Goal: Navigation & Orientation: Find specific page/section

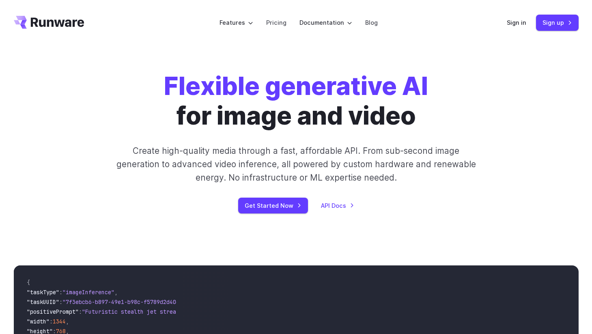
click at [519, 28] on div "Sign in Sign up" at bounding box center [543, 23] width 72 height 16
click at [517, 23] on link "Sign in" at bounding box center [516, 22] width 19 height 9
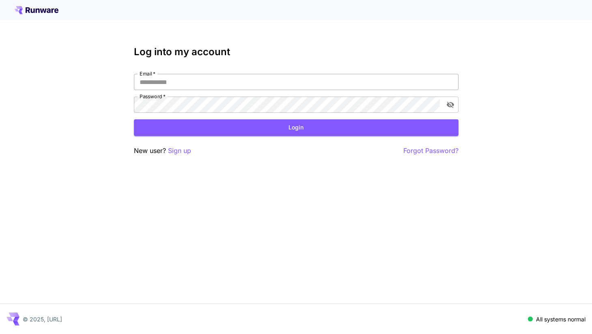
type input "**********"
click at [246, 80] on input "**********" at bounding box center [296, 82] width 324 height 16
click at [329, 132] on button "Login" at bounding box center [296, 127] width 324 height 17
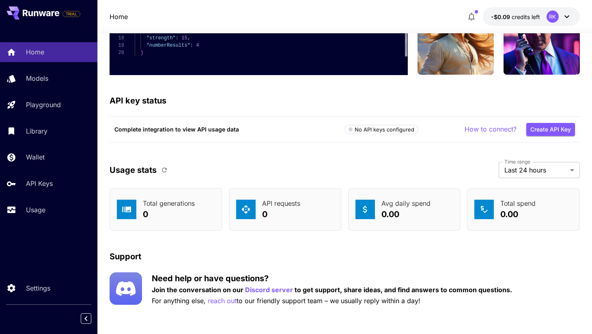
scroll to position [2454, 0]
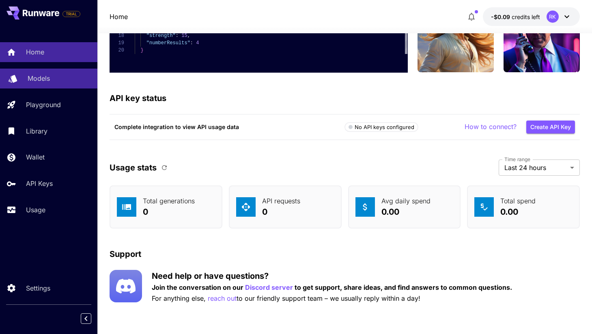
click at [46, 77] on p "Models" at bounding box center [39, 78] width 22 height 10
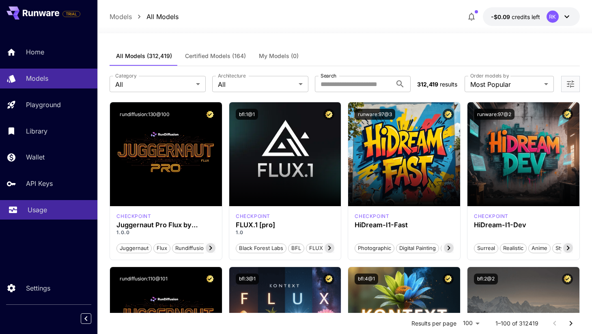
click at [37, 203] on link "Usage" at bounding box center [48, 210] width 97 height 20
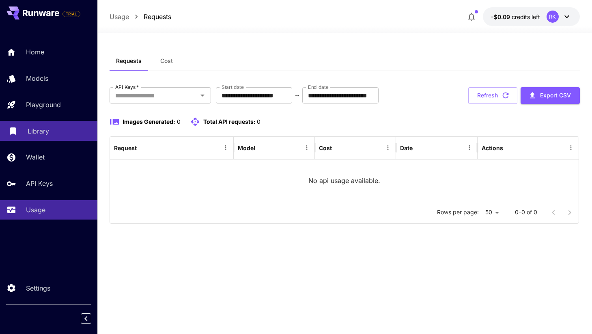
click at [34, 129] on p "Library" at bounding box center [38, 131] width 21 height 10
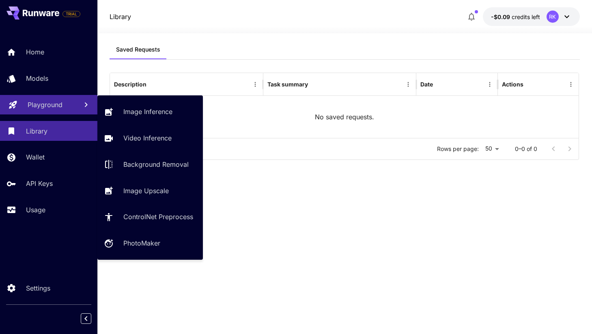
click at [40, 110] on link "Playground" at bounding box center [48, 105] width 97 height 20
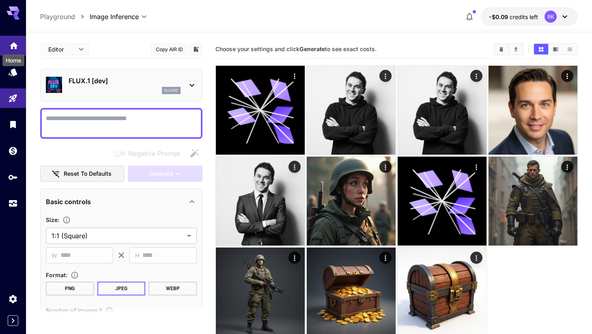
click at [13, 42] on icon "Home" at bounding box center [14, 44] width 10 height 10
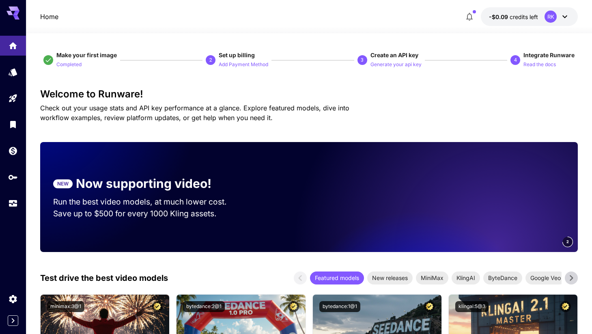
click at [471, 25] on div at bounding box center [309, 29] width 566 height 10
click at [469, 16] on icon "button" at bounding box center [469, 17] width 10 height 10
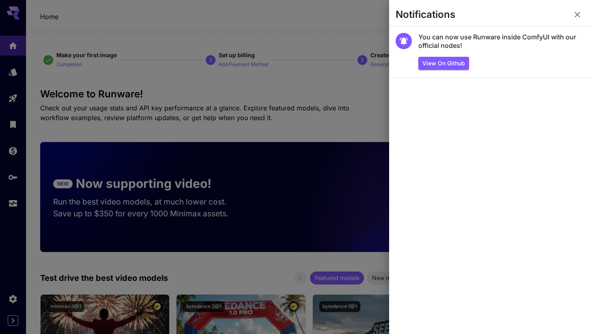
click at [578, 16] on icon "button" at bounding box center [577, 15] width 6 height 6
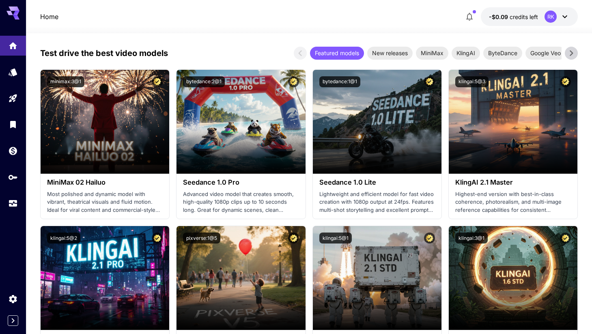
scroll to position [269, 0]
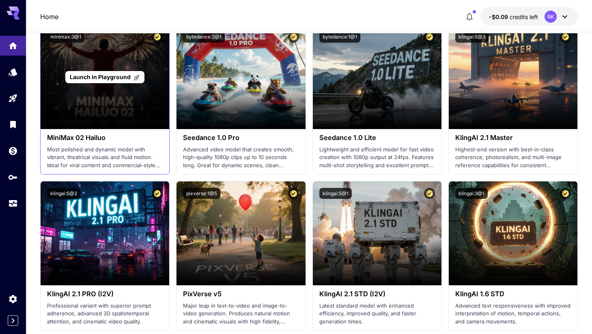
click at [140, 82] on div "Launch in Playground" at bounding box center [104, 77] width 79 height 13
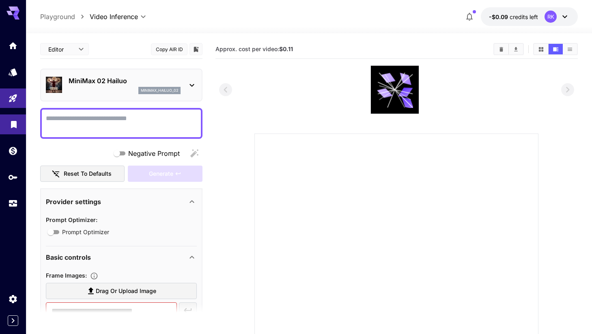
click at [6, 128] on link at bounding box center [13, 124] width 26 height 20
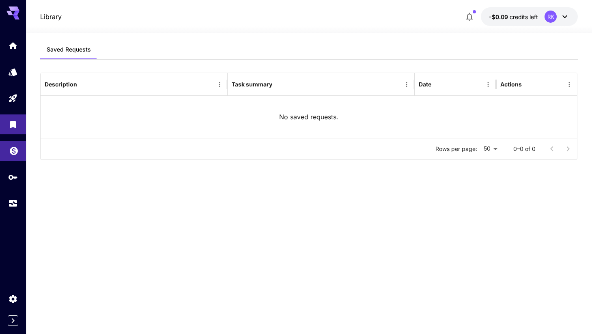
click at [15, 151] on icon "Wallet" at bounding box center [14, 148] width 8 height 8
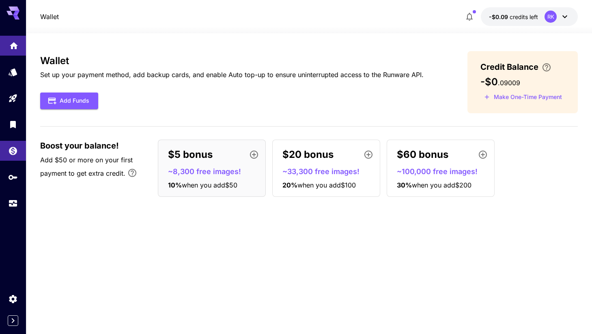
click at [13, 54] on link at bounding box center [13, 46] width 26 height 20
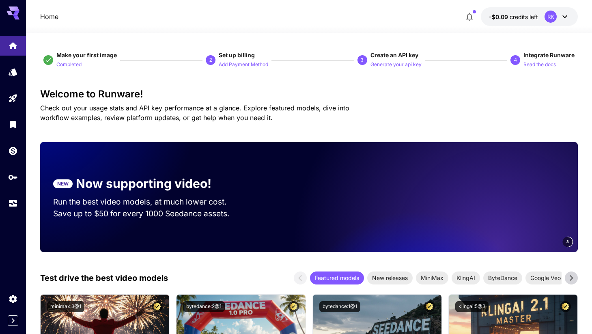
click at [18, 17] on icon at bounding box center [12, 12] width 13 height 13
click at [14, 73] on icon "Models" at bounding box center [13, 70] width 9 height 8
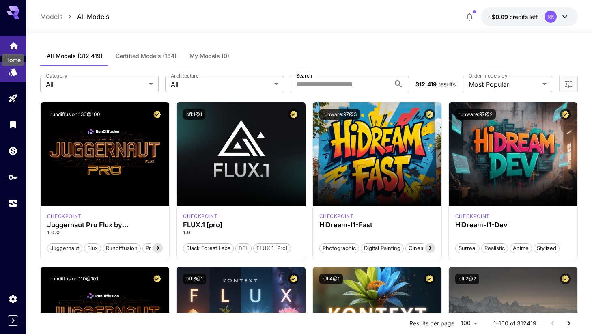
click at [14, 48] on div "Home" at bounding box center [13, 57] width 24 height 18
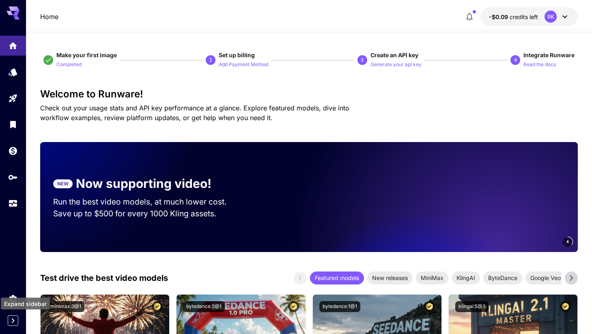
click at [15, 319] on icon "Expand sidebar" at bounding box center [13, 321] width 10 height 10
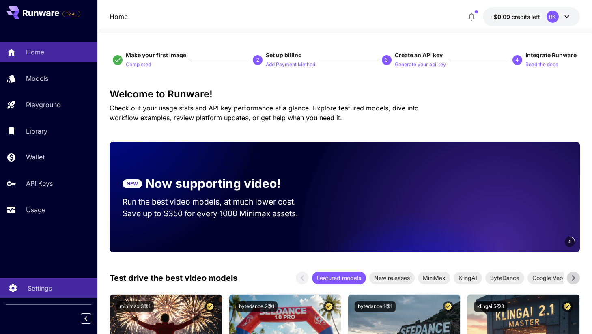
click at [57, 285] on div "Settings" at bounding box center [59, 288] width 63 height 10
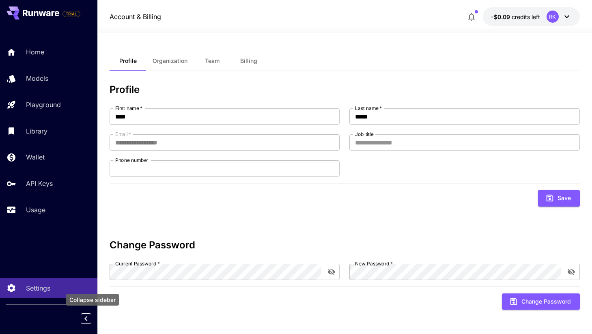
click at [86, 316] on icon "Collapse sidebar" at bounding box center [86, 319] width 10 height 10
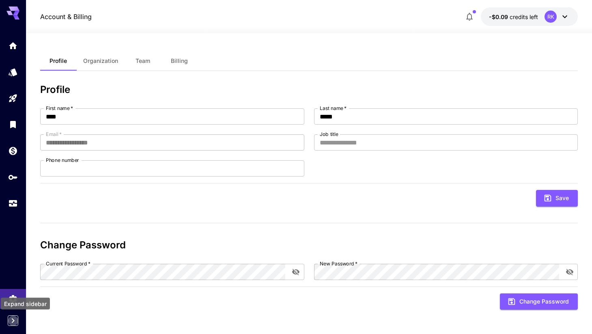
click at [9, 322] on icon "Expand sidebar" at bounding box center [13, 321] width 10 height 10
